Goal: Browse casually: Explore the website without a specific task or goal

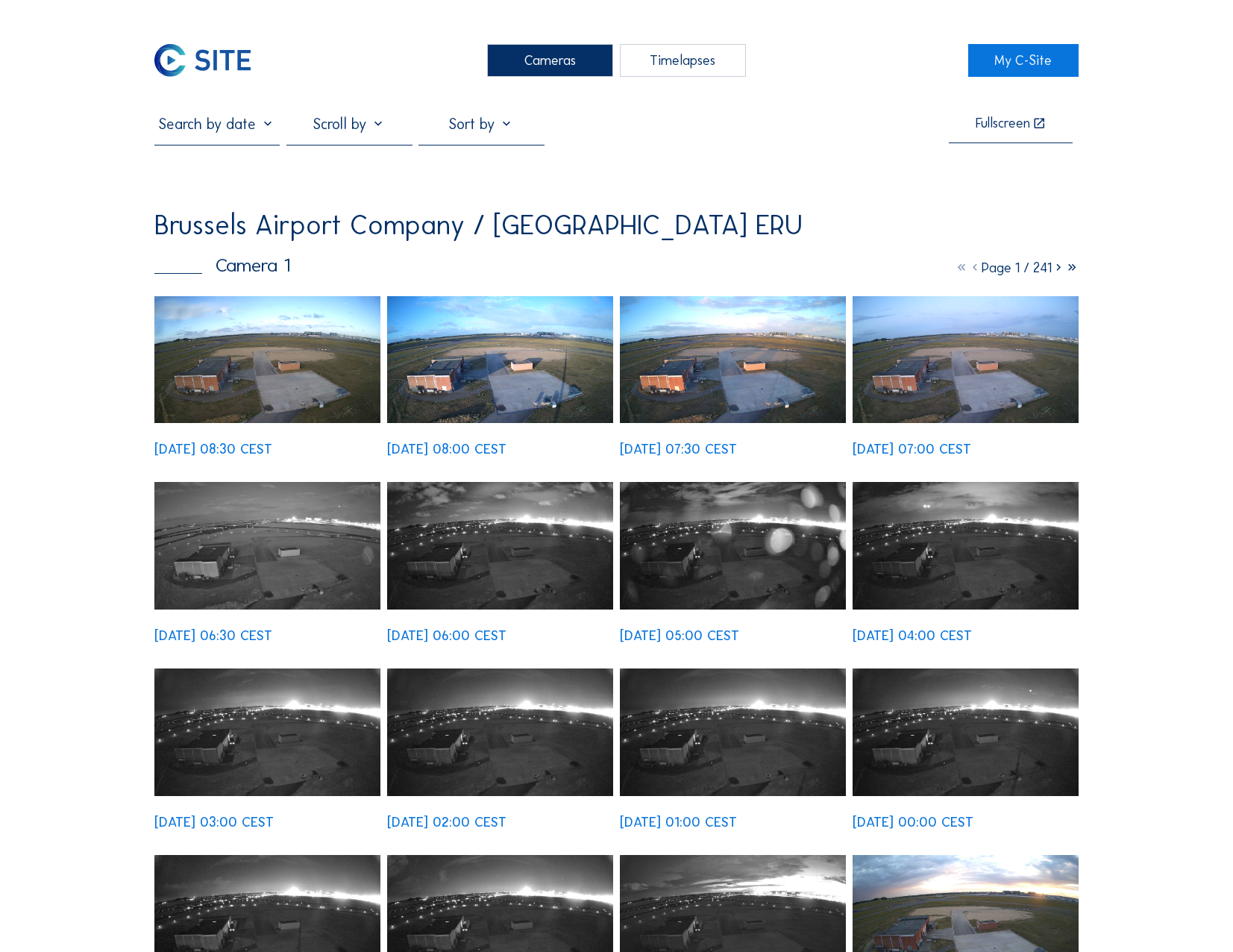
click at [272, 376] on img at bounding box center [267, 360] width 226 height 127
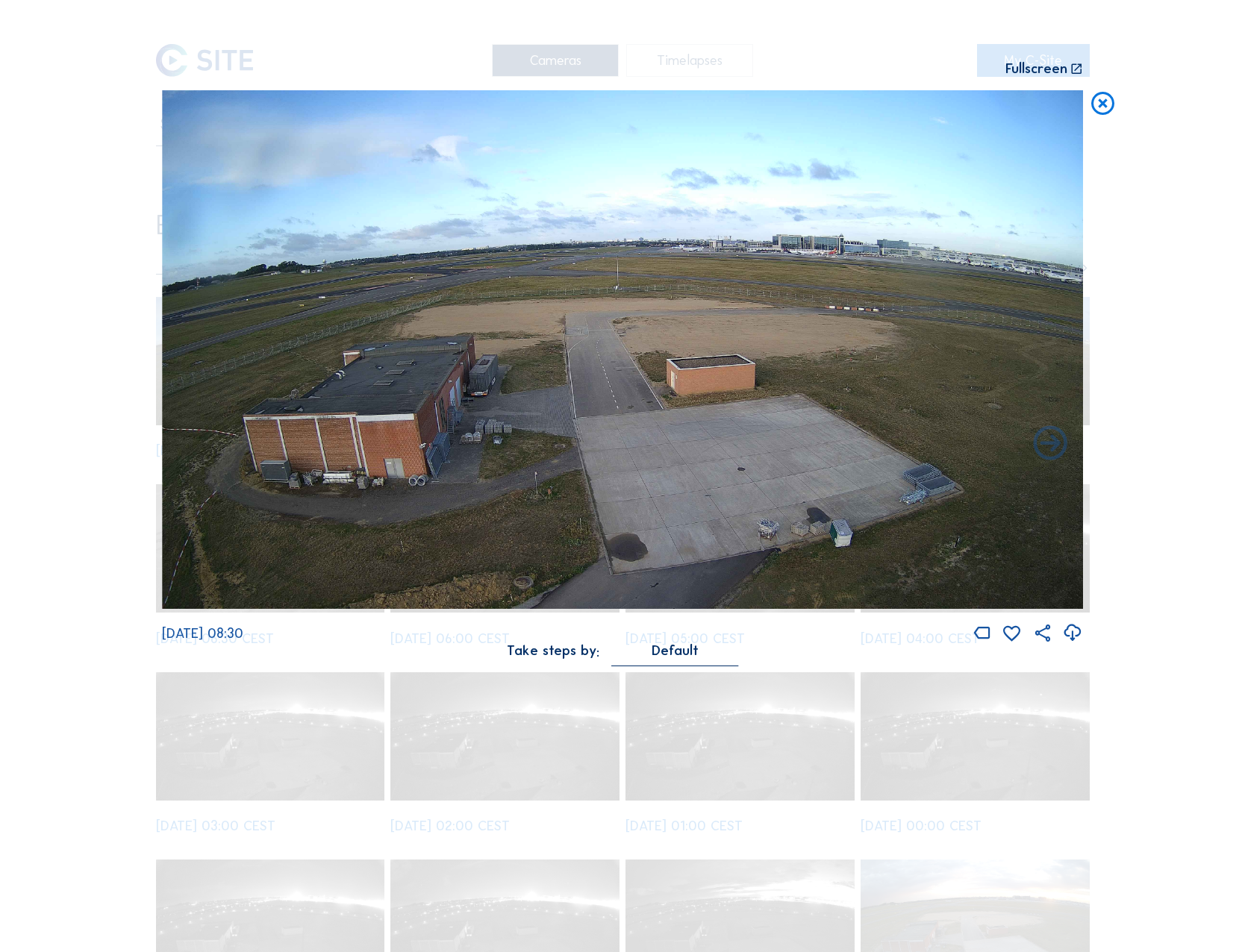
click at [1094, 110] on icon at bounding box center [1102, 104] width 27 height 28
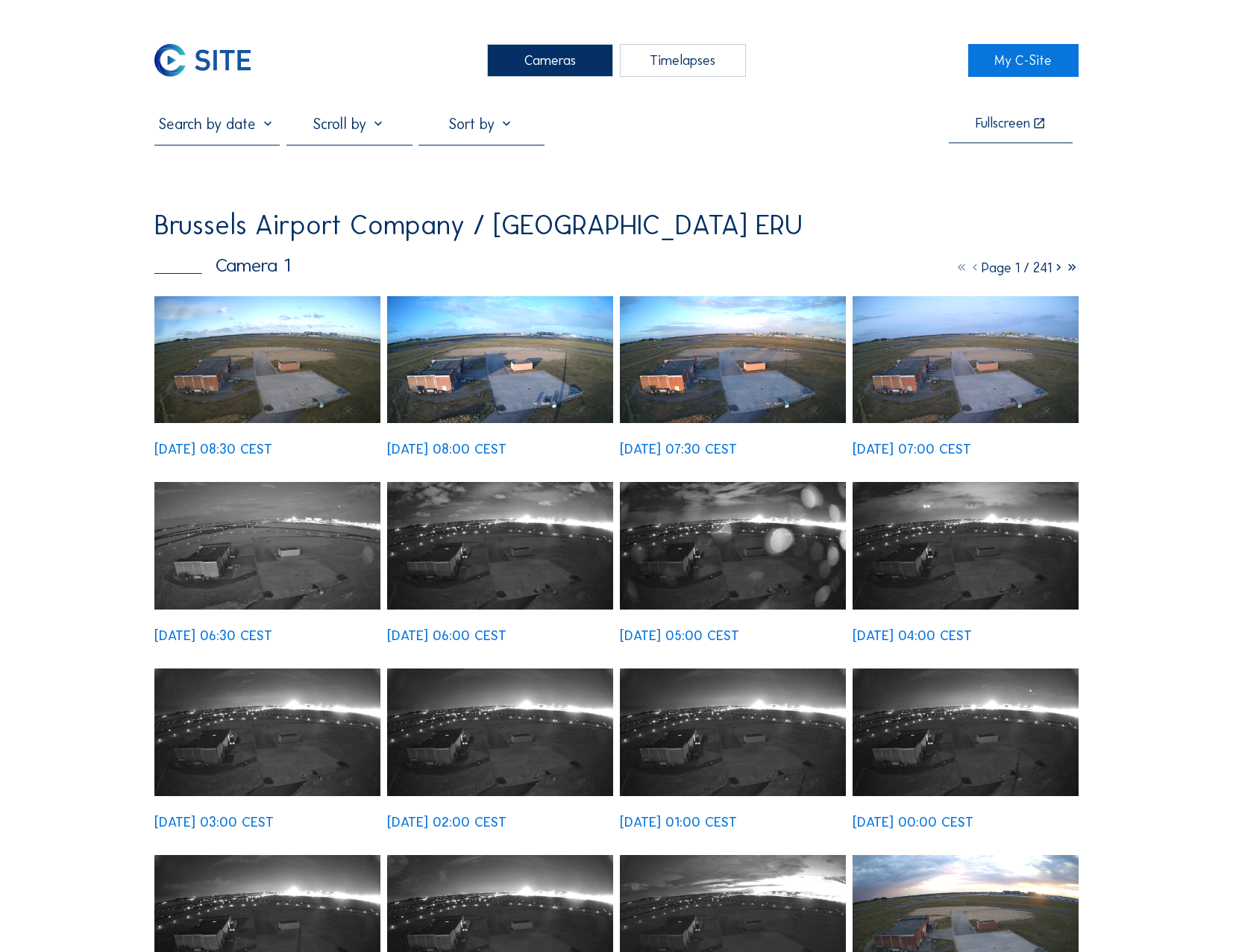
click at [527, 45] on div "Cameras" at bounding box center [550, 60] width 126 height 33
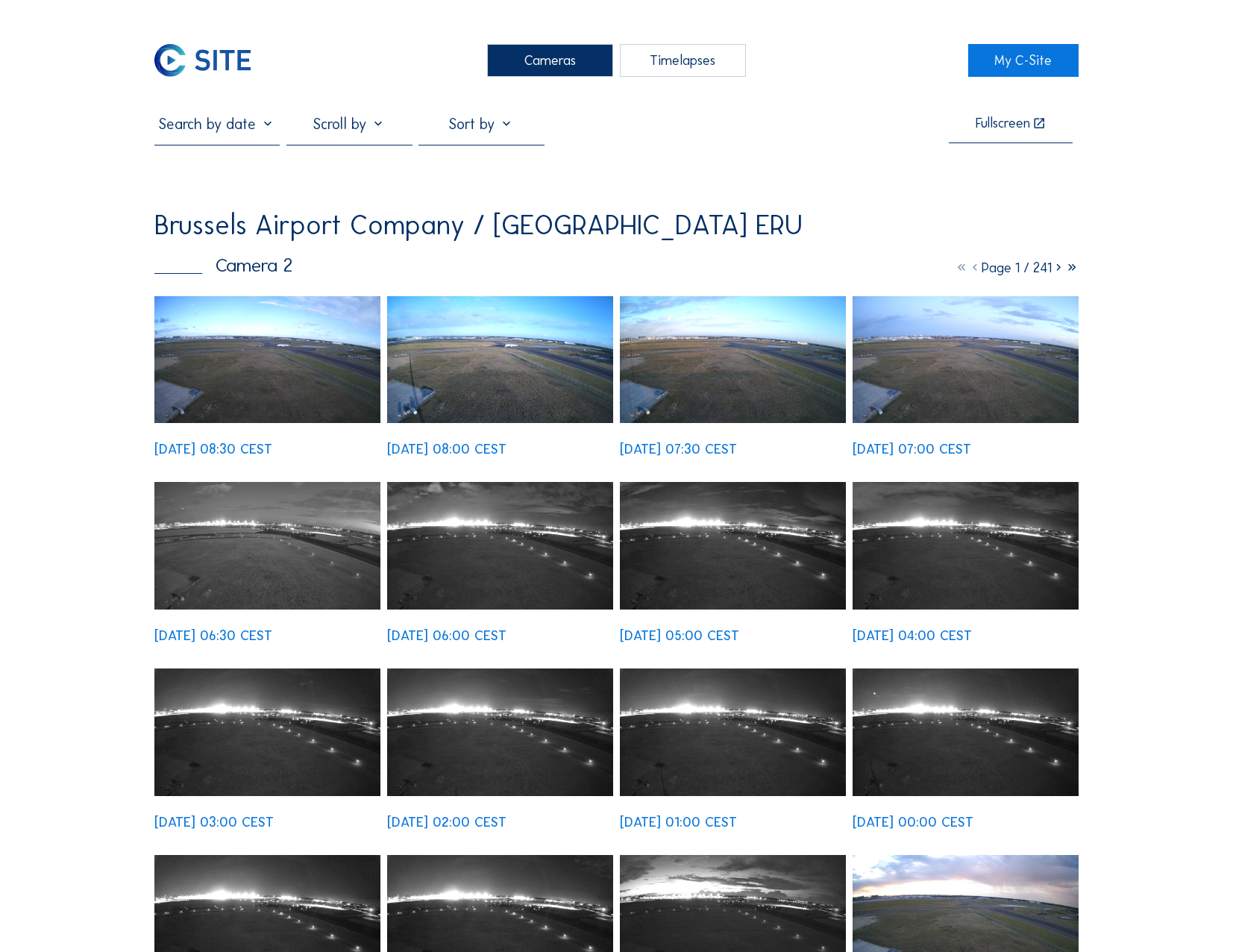
click at [294, 378] on img at bounding box center [267, 360] width 226 height 127
